Goal: Transaction & Acquisition: Purchase product/service

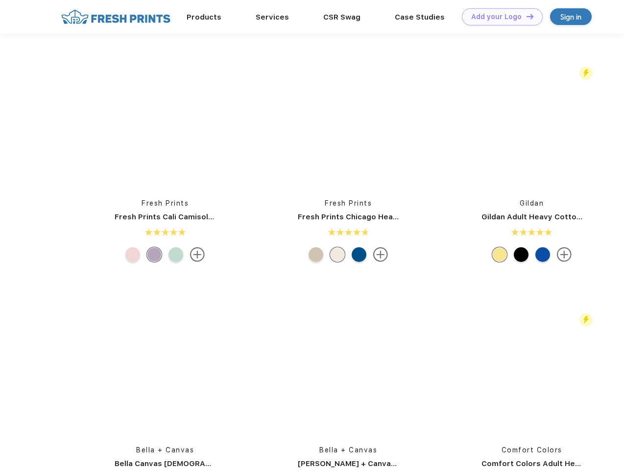
scroll to position [0, 0]
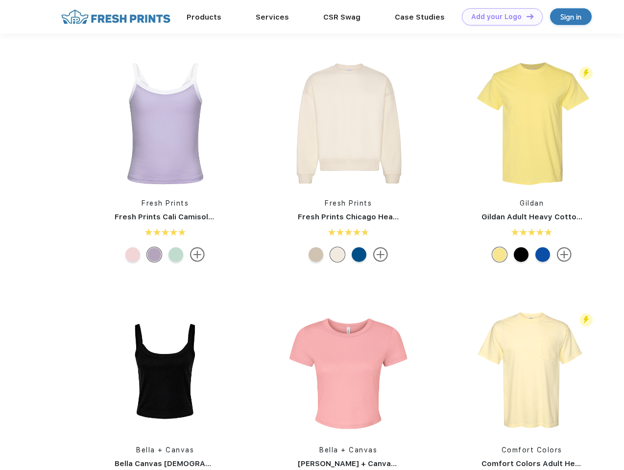
click at [498, 17] on link "Add your Logo Design Tool" at bounding box center [502, 16] width 81 height 17
click at [0, 0] on div "Design Tool" at bounding box center [0, 0] width 0 height 0
click at [525, 16] on link "Add your Logo Design Tool" at bounding box center [502, 16] width 81 height 17
click at [165, 123] on img at bounding box center [165, 123] width 130 height 130
click at [133, 255] on div at bounding box center [132, 254] width 15 height 15
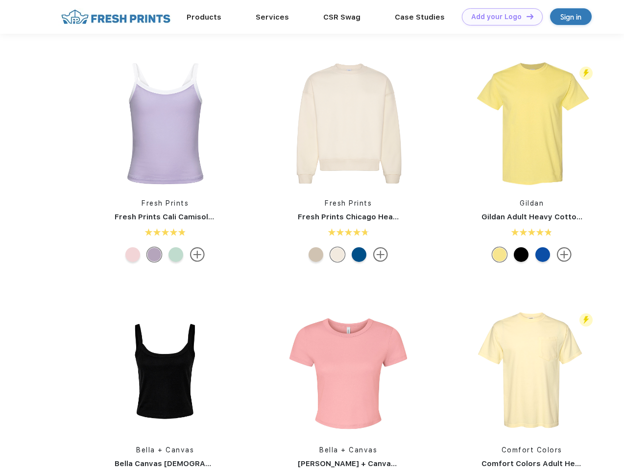
click at [154, 255] on div at bounding box center [154, 254] width 15 height 15
click at [176, 255] on div at bounding box center [175, 254] width 15 height 15
click at [348, 123] on img at bounding box center [348, 123] width 130 height 130
click at [316, 255] on div at bounding box center [315, 254] width 15 height 15
click at [337, 255] on div at bounding box center [337, 254] width 15 height 15
